Goal: Transaction & Acquisition: Purchase product/service

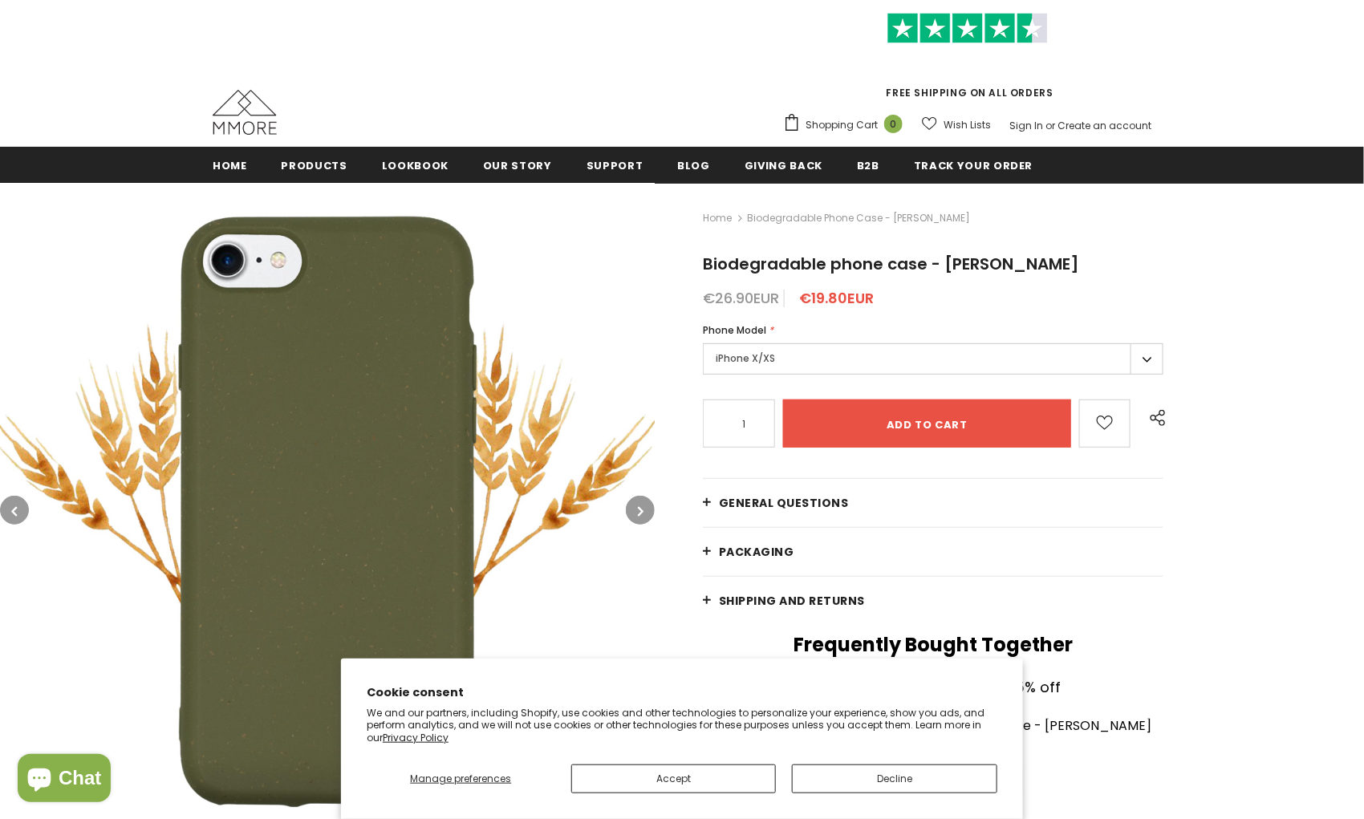
scroll to position [72, 0]
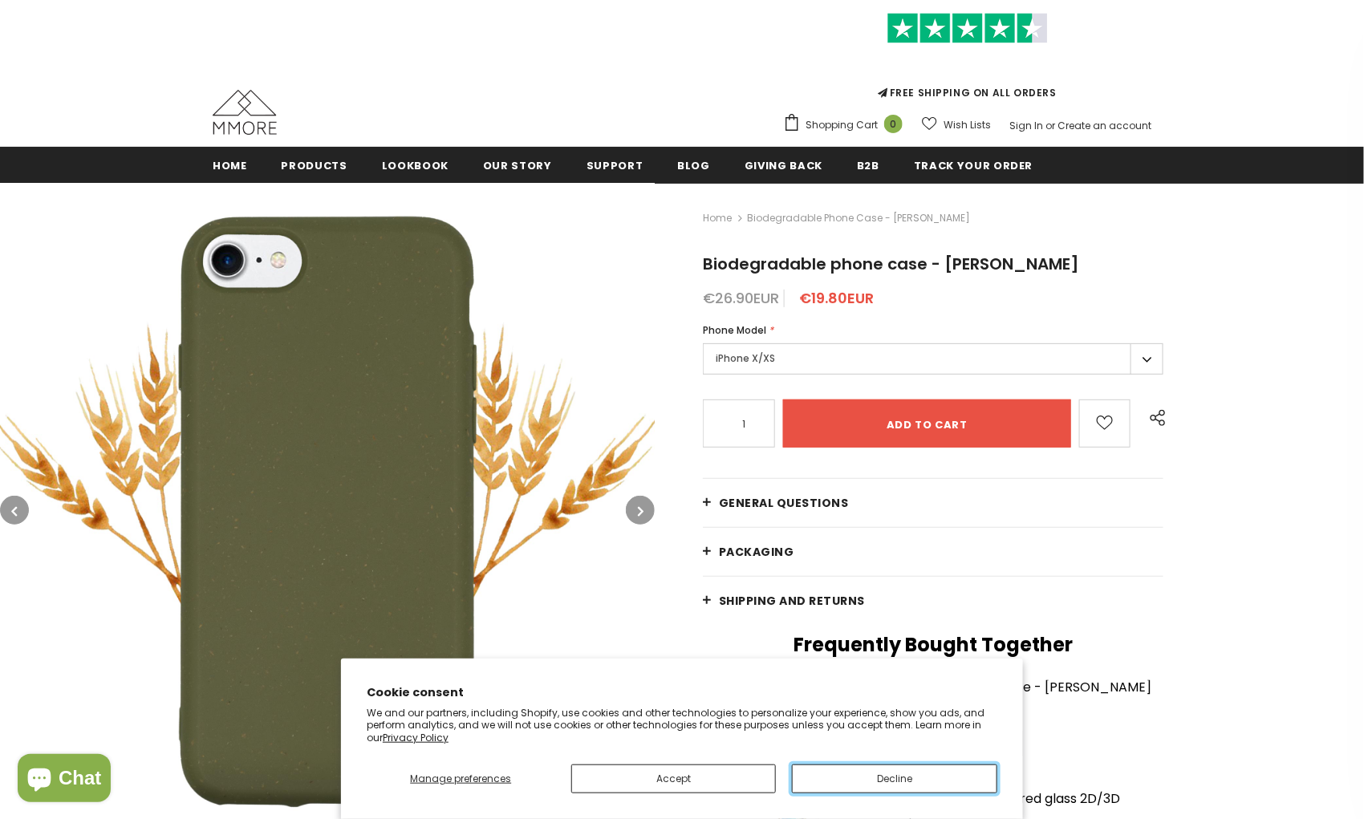
click at [851, 782] on button "Decline" at bounding box center [894, 779] width 205 height 29
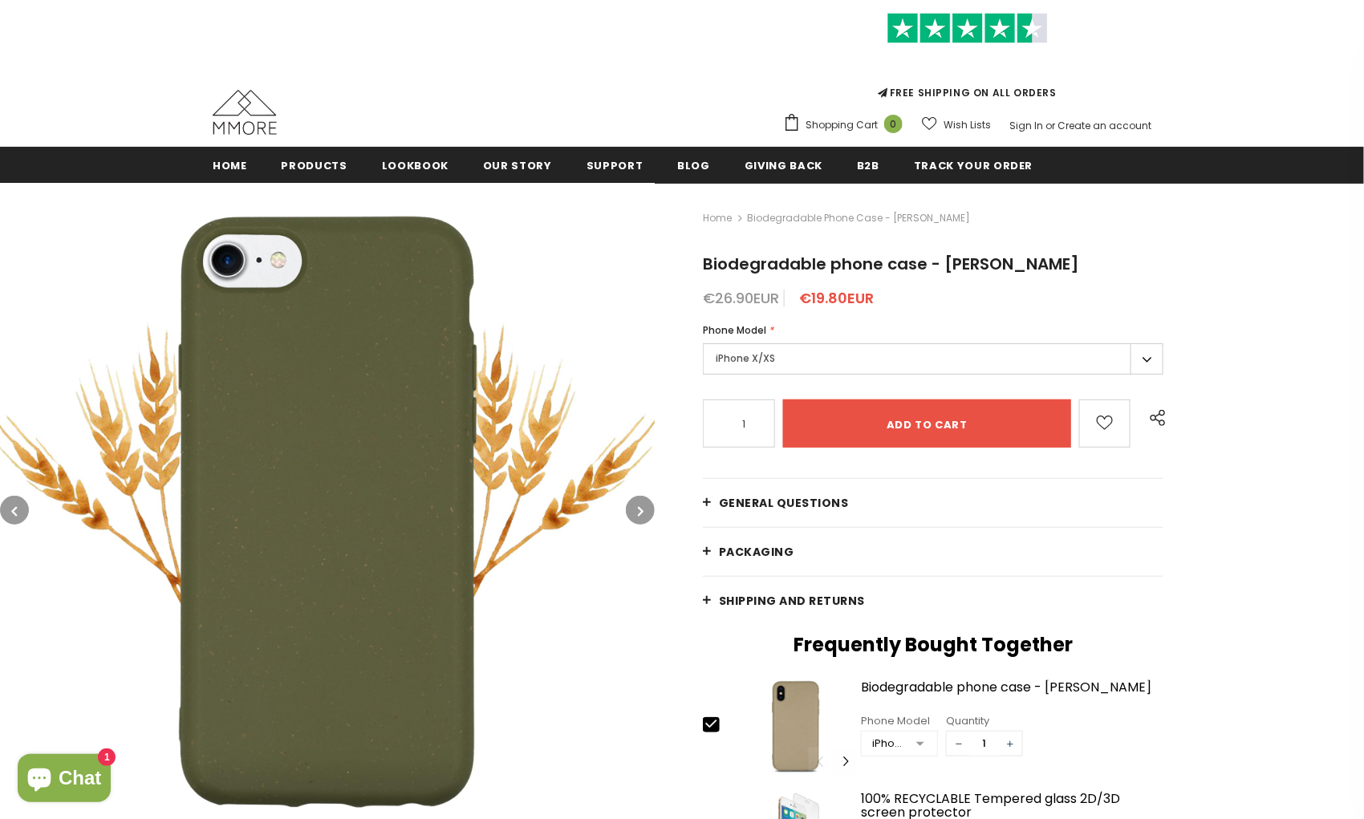
scroll to position [160, 0]
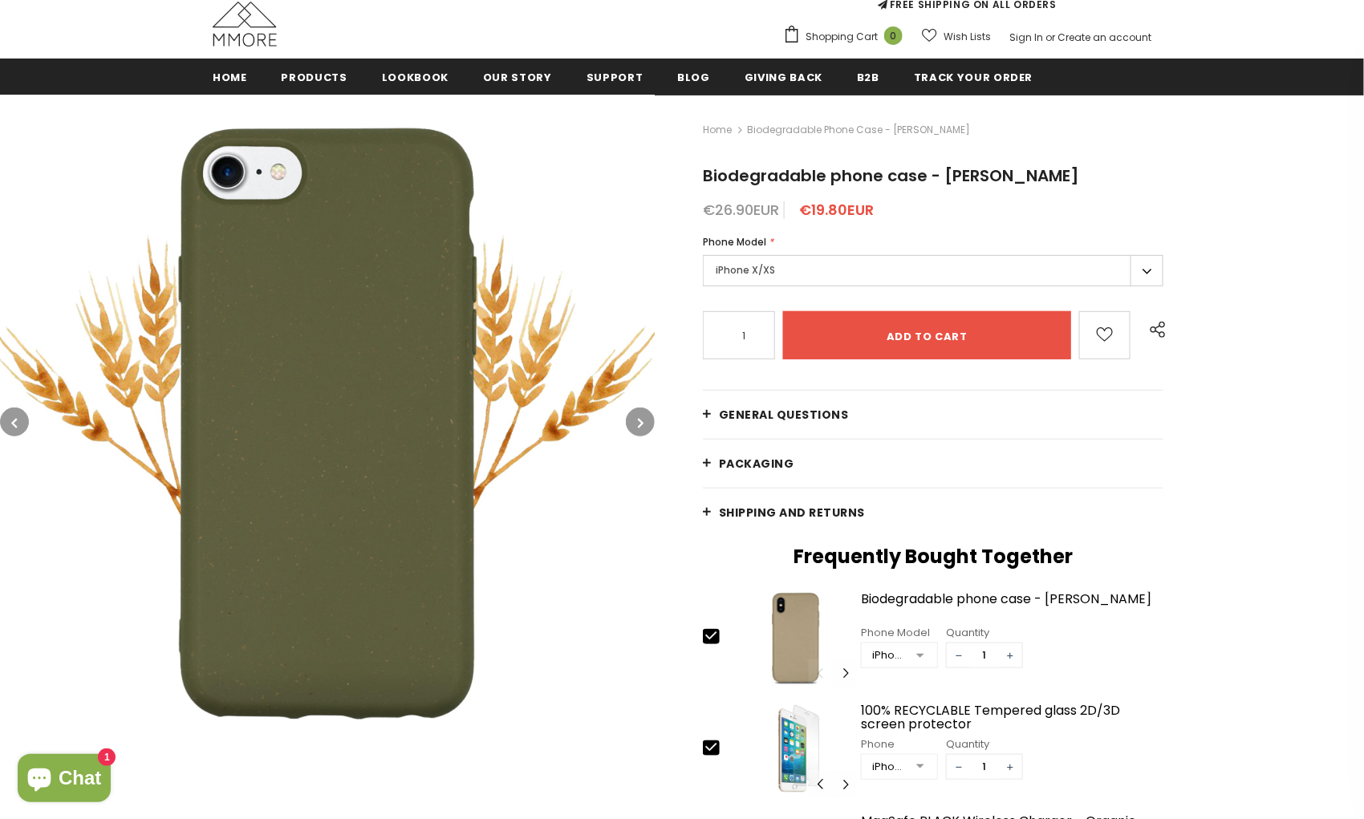
click at [761, 263] on label "iPhone X/XS" at bounding box center [933, 270] width 461 height 31
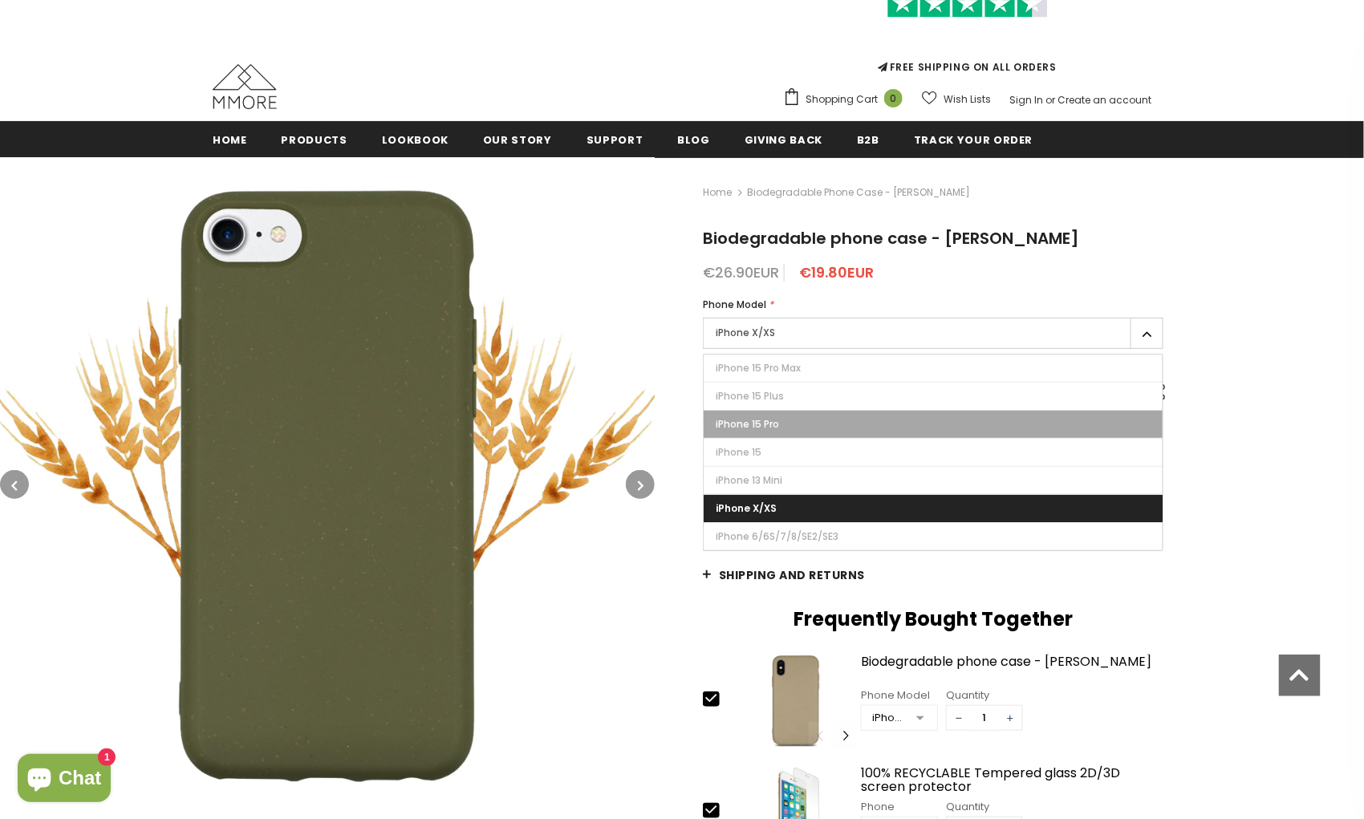
scroll to position [97, 0]
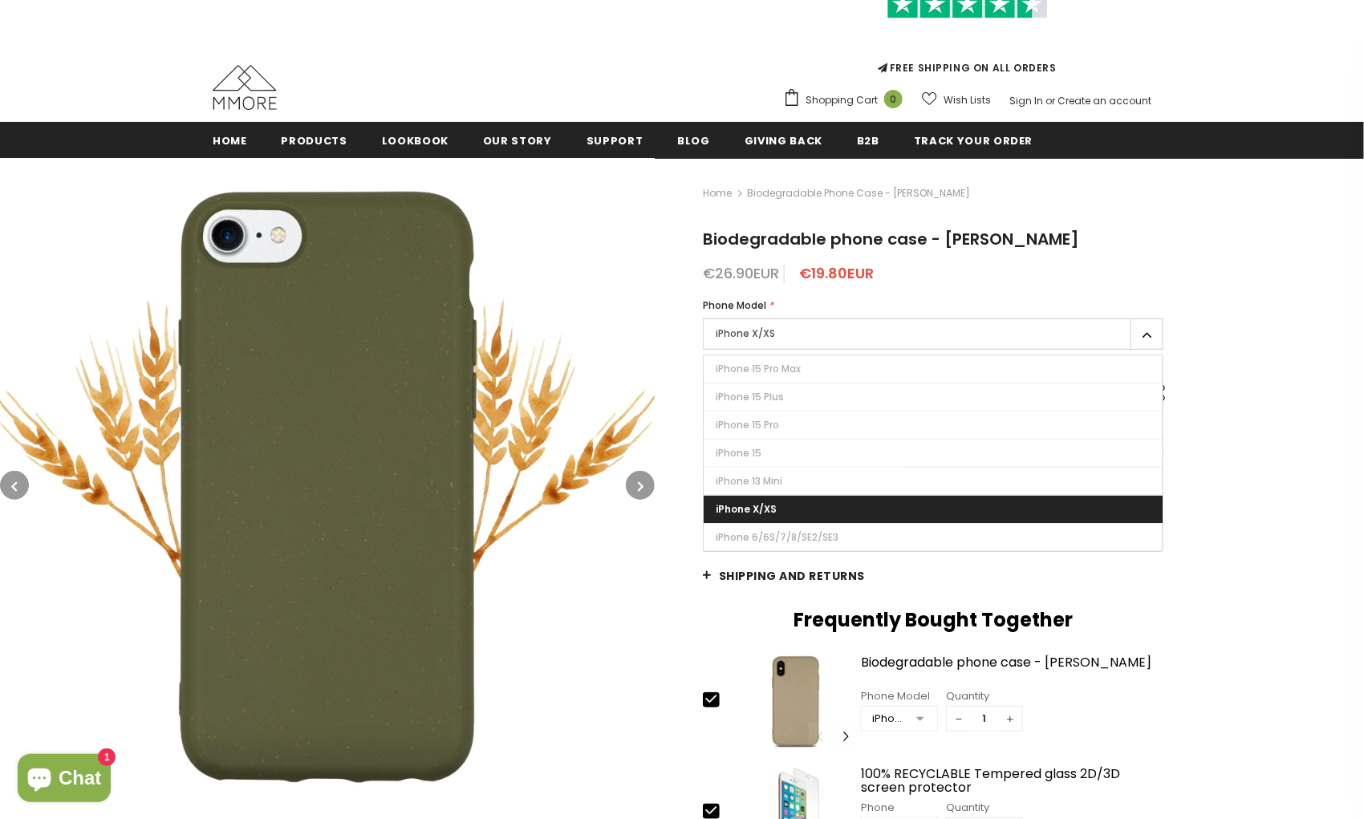
click at [1207, 297] on div "Home Biodegradable phone case - [PERSON_NAME] Biodegradable phone case - [PERSO…" at bounding box center [1009, 644] width 709 height 972
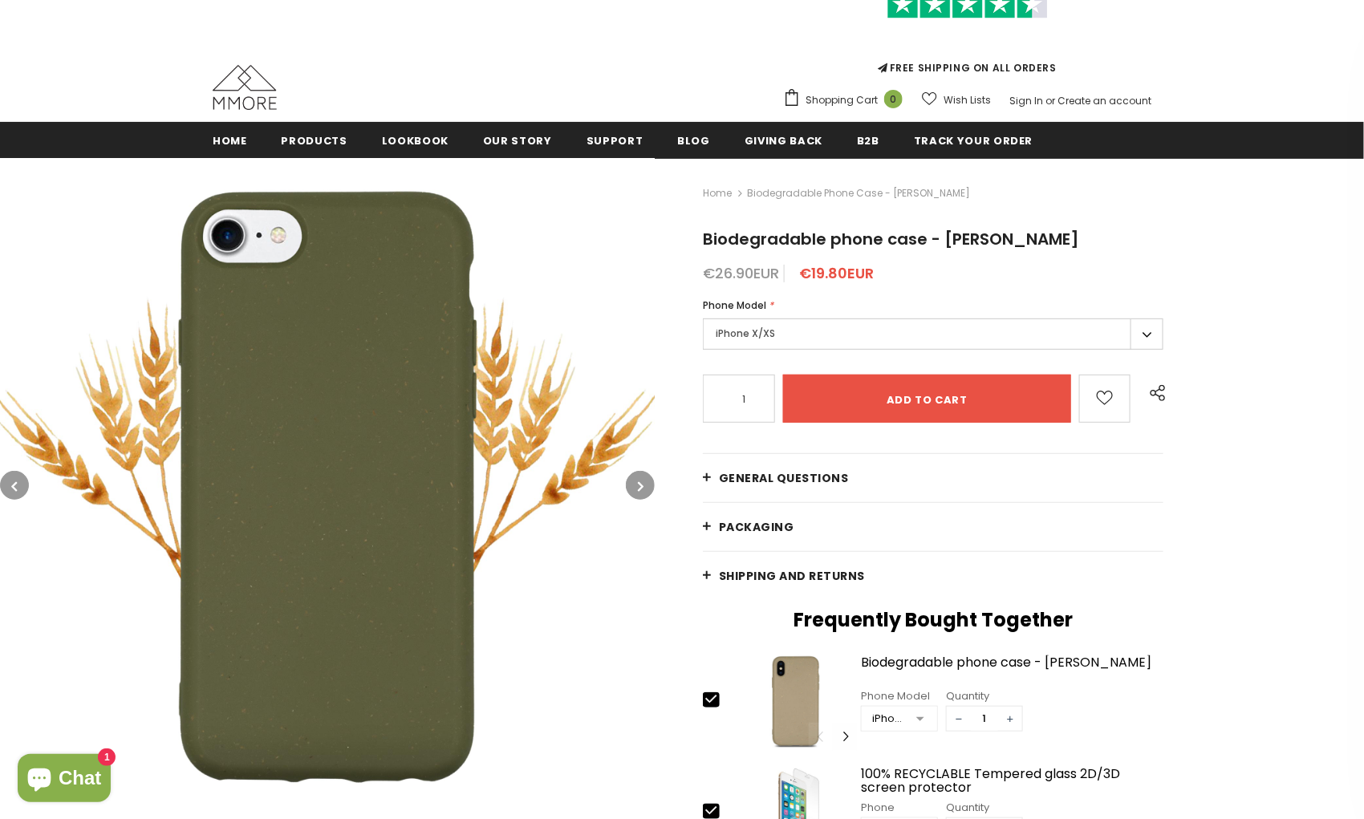
click at [1149, 331] on label "iPhone X/XS" at bounding box center [933, 334] width 461 height 31
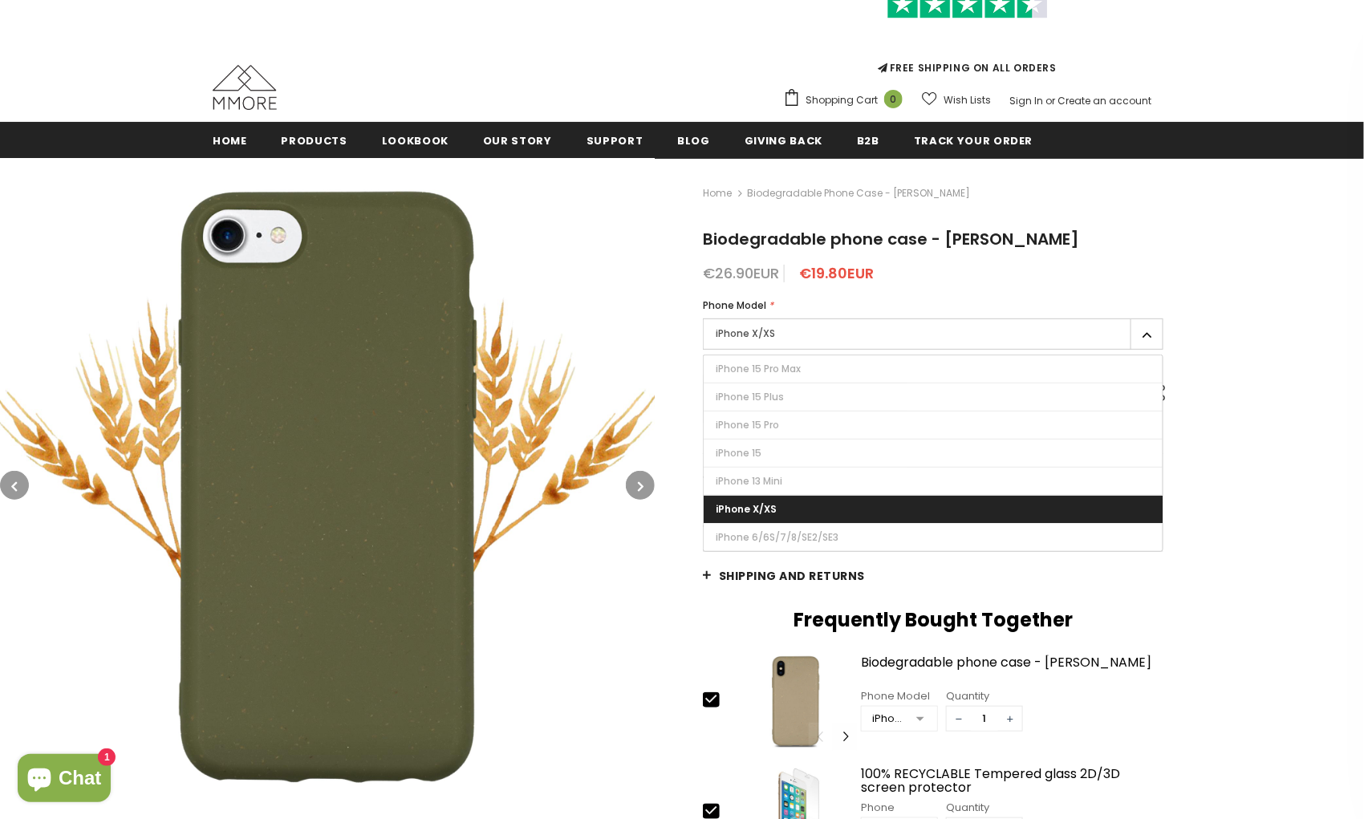
click at [1149, 331] on label "iPhone X/XS" at bounding box center [933, 334] width 461 height 31
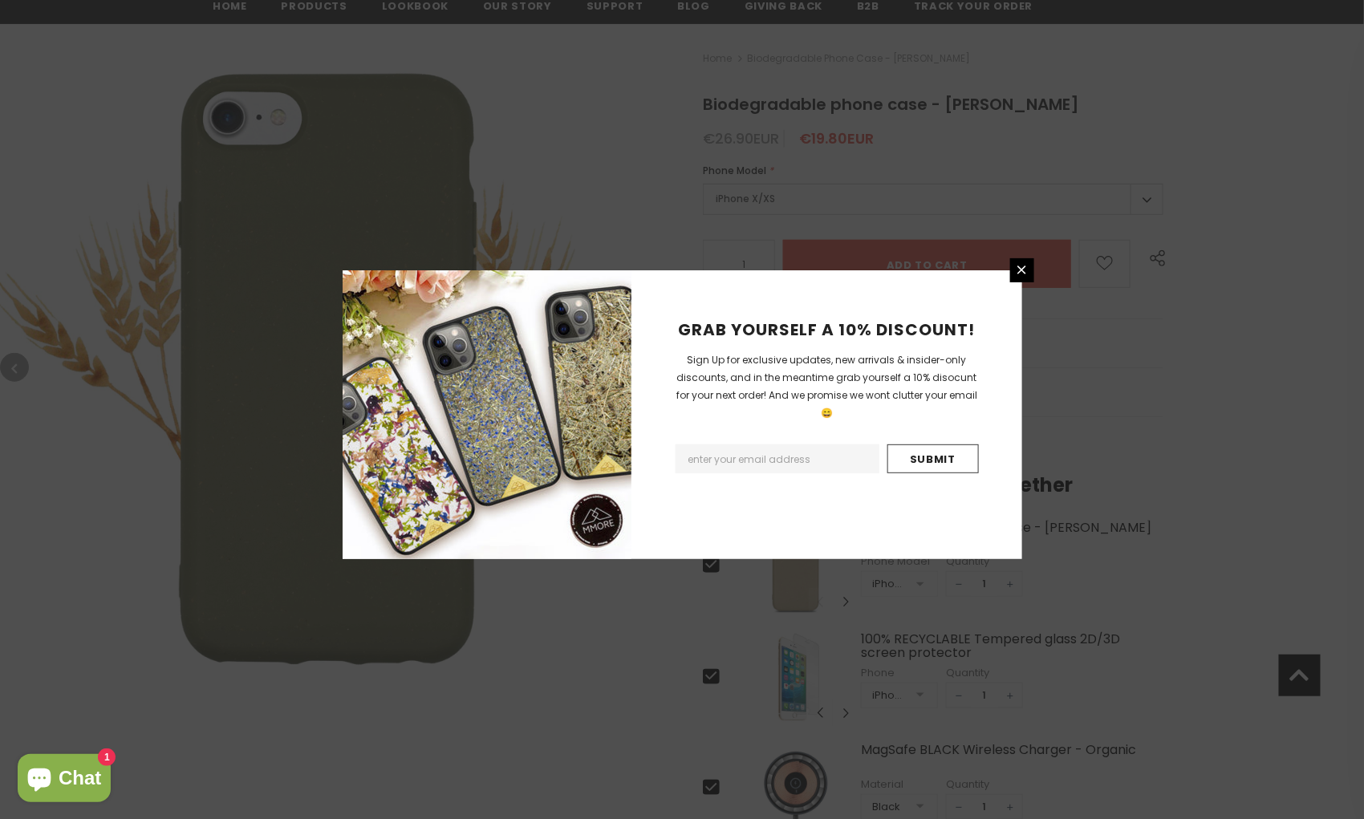
scroll to position [139, 0]
